Goal: Task Accomplishment & Management: Manage account settings

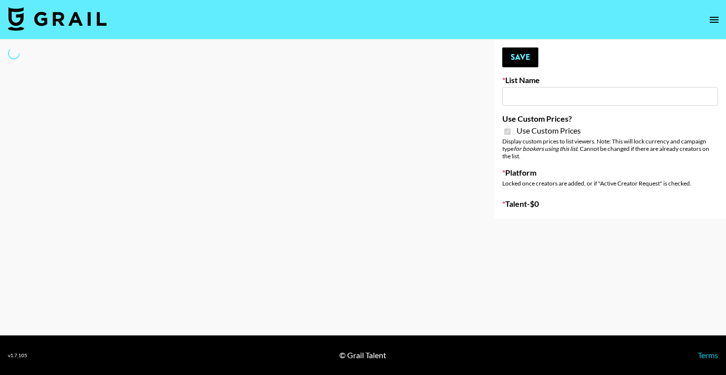
type input "Hetras"
checkbox input "true"
select select "Brand"
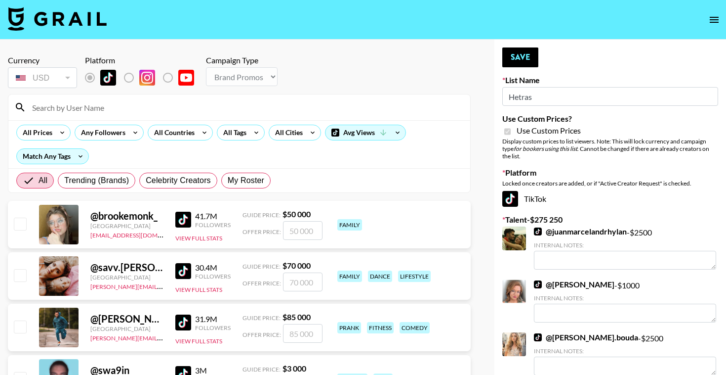
click at [167, 105] on input at bounding box center [245, 107] width 438 height 16
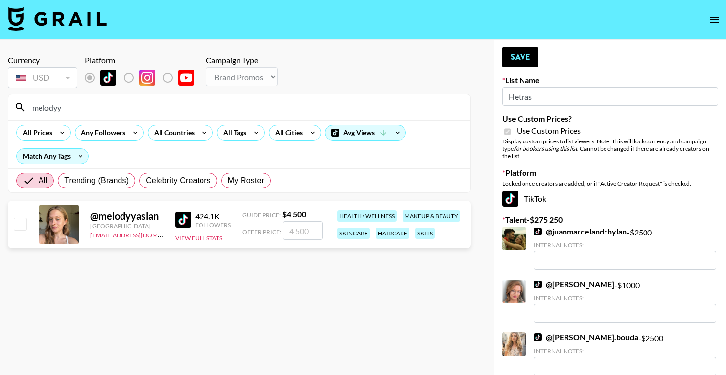
type input "melodyy"
click at [297, 230] on input "number" at bounding box center [303, 230] width 40 height 19
checkbox input "true"
type input "4500"
click at [330, 308] on section "Currency USD USD ​ Platform Campaign Type Choose Type... Song Promos Brand Prom…" at bounding box center [239, 194] width 463 height 295
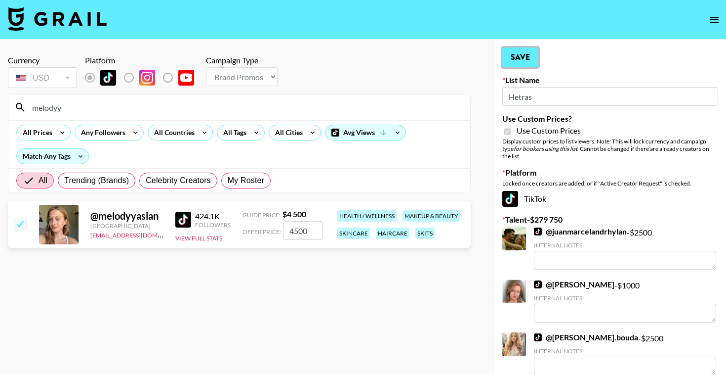
click at [530, 56] on button "Save" at bounding box center [521, 57] width 36 height 20
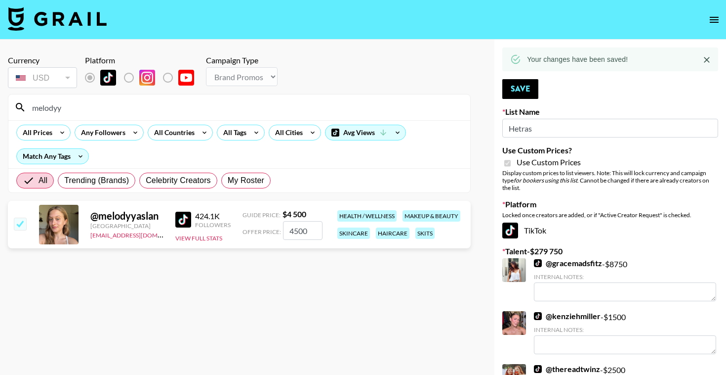
click at [53, 106] on input "melodyy" at bounding box center [245, 107] width 438 height 16
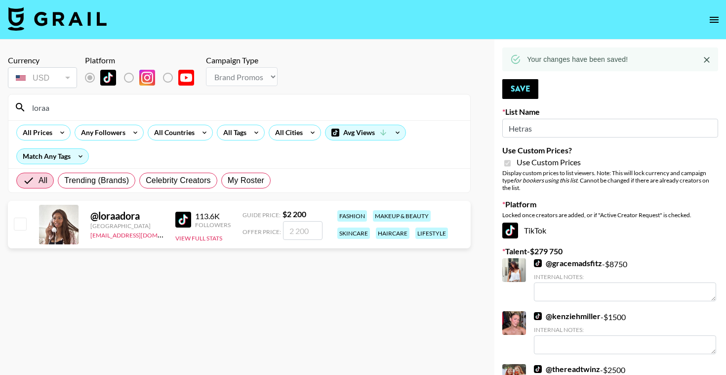
type input "loraa"
click at [306, 232] on input "number" at bounding box center [303, 230] width 40 height 19
type input "2"
checkbox input "true"
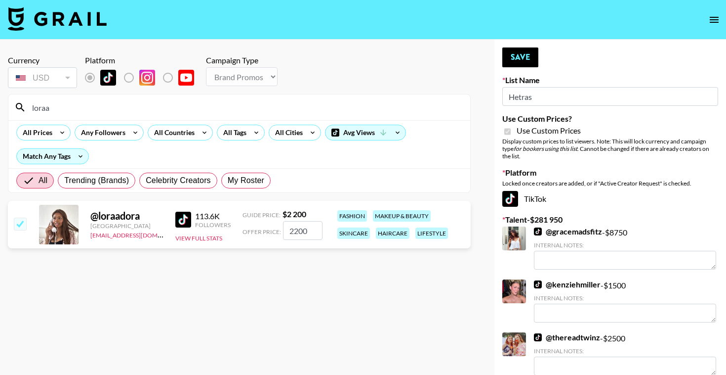
type input "2200"
click at [393, 323] on section "Currency USD USD ​ Platform Campaign Type Choose Type... Song Promos Brand Prom…" at bounding box center [239, 194] width 463 height 295
click at [520, 63] on button "Save" at bounding box center [521, 57] width 36 height 20
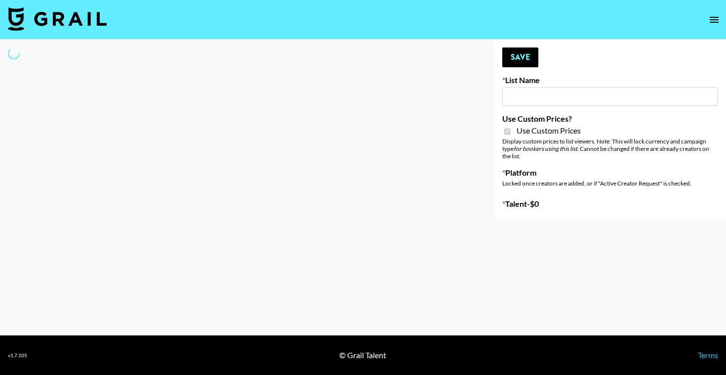
type input "**Noschinko UGC**"
checkbox input "true"
select select "Brand"
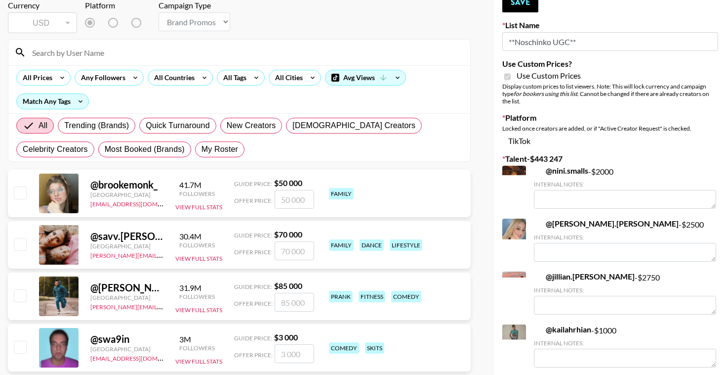
scroll to position [75, 0]
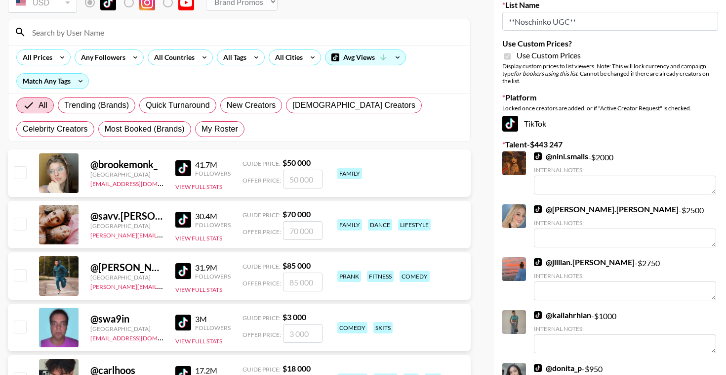
click at [569, 157] on link "@ nini.smalls" at bounding box center [561, 156] width 54 height 10
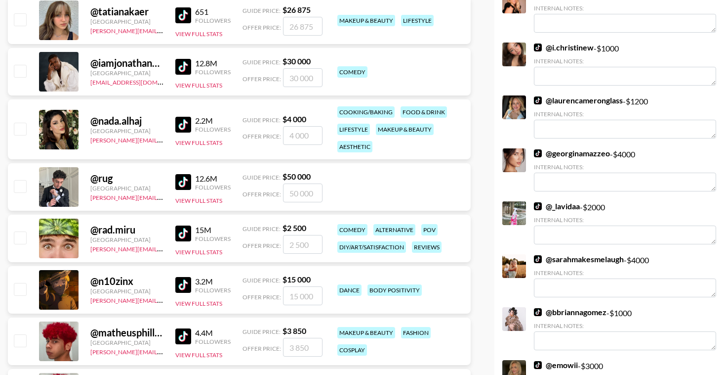
scroll to position [1411, 0]
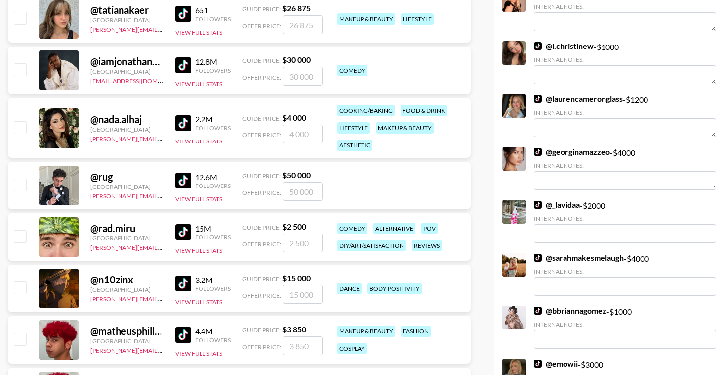
click at [589, 147] on link "@ georginamazzeo" at bounding box center [572, 152] width 76 height 10
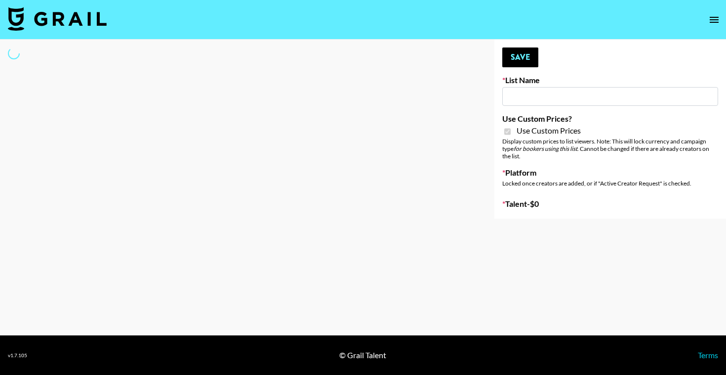
type input "Pretti Make-Up AI Assistant"
checkbox input "true"
select select "Brand"
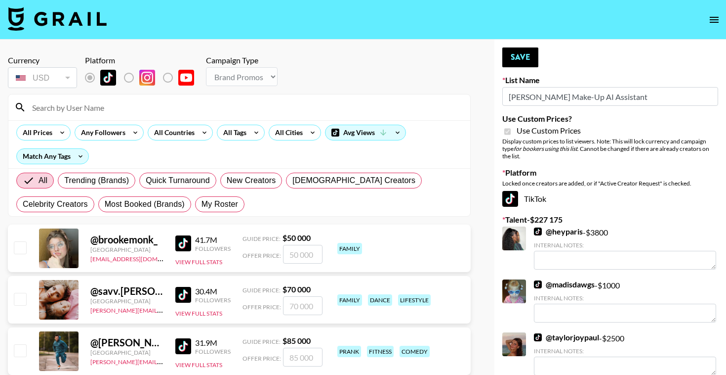
click at [194, 109] on input at bounding box center [245, 107] width 438 height 16
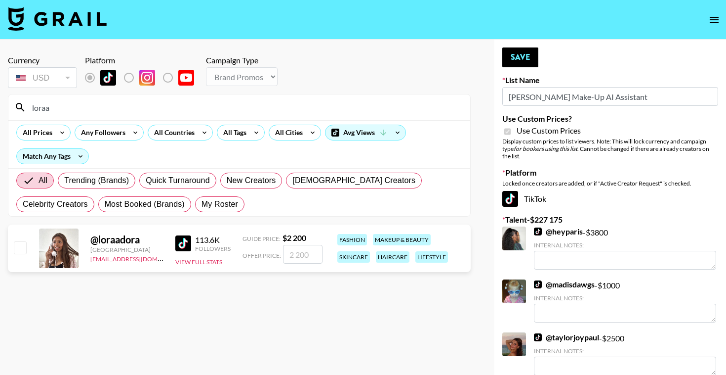
type input "loraa"
click at [292, 248] on input "number" at bounding box center [303, 254] width 40 height 19
checkbox input "true"
type input "2200"
click at [393, 307] on section "Currency USD USD ​ Platform Campaign Type Choose Type... Song Promos Brand Prom…" at bounding box center [239, 194] width 463 height 295
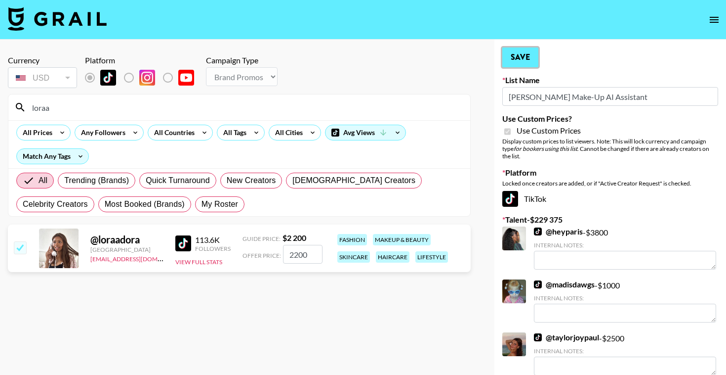
click at [527, 55] on button "Save" at bounding box center [521, 57] width 36 height 20
